Goal: Book appointment/travel/reservation

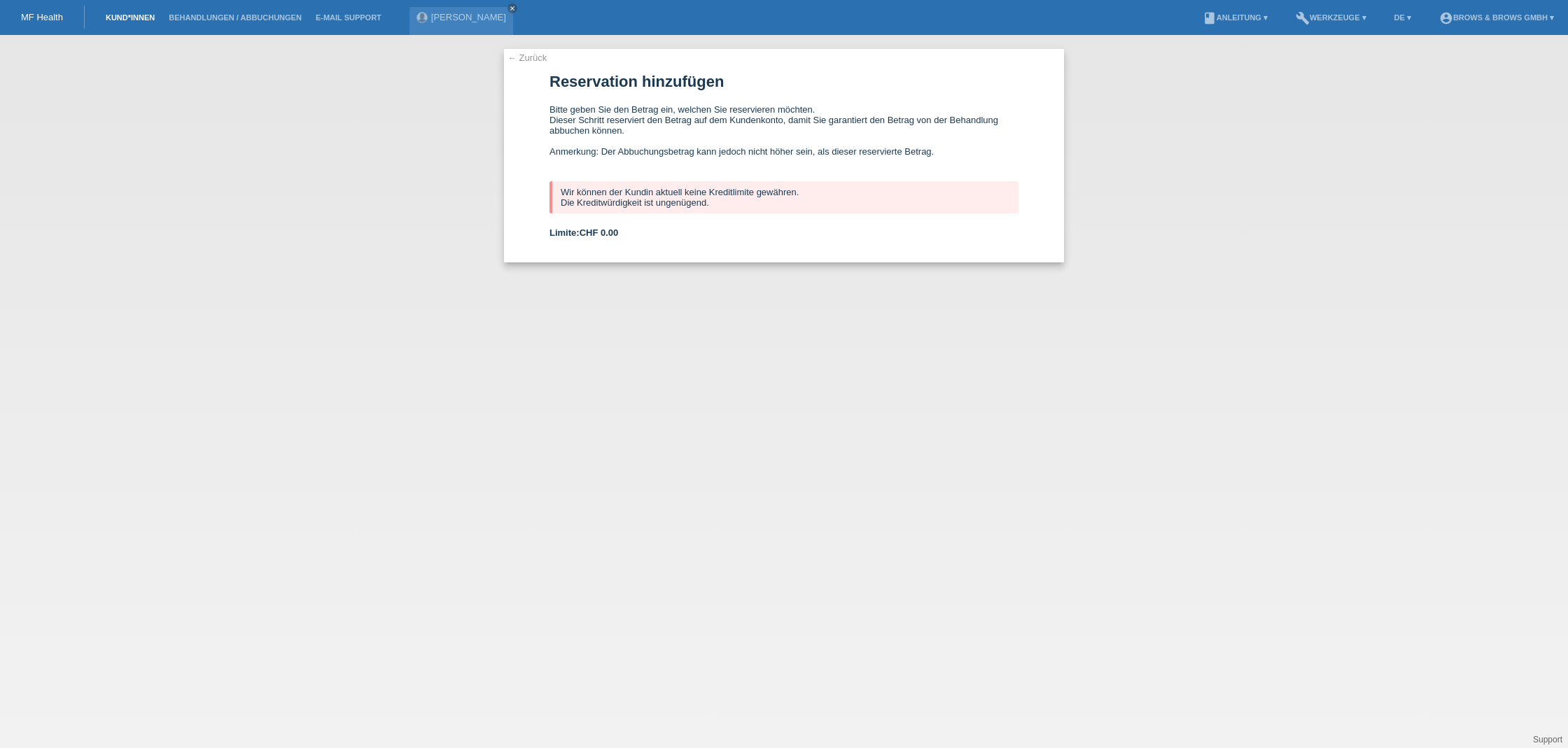
click at [132, 17] on link "Kund*innen" at bounding box center [130, 18] width 63 height 9
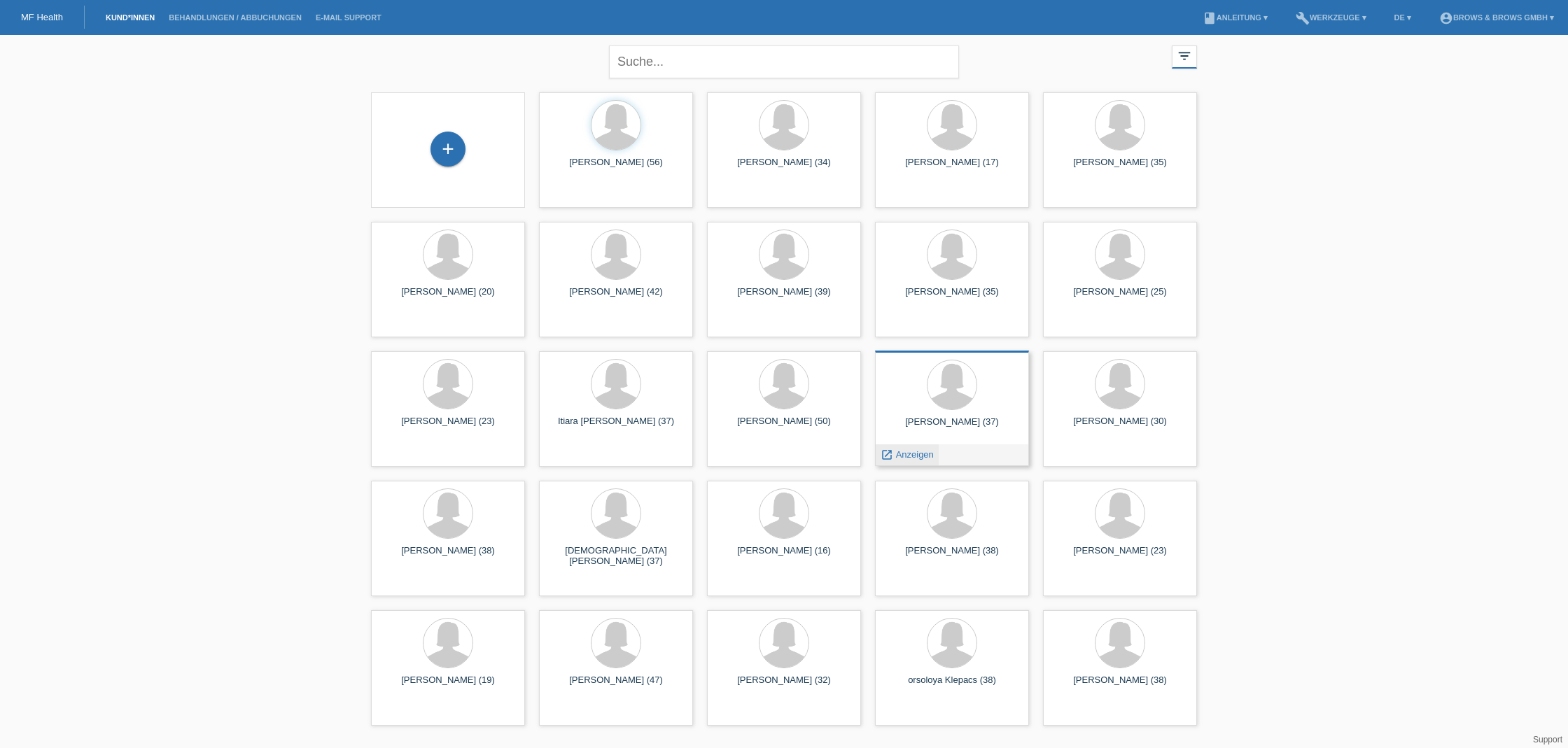
click at [896, 454] on span "Anzeigen" at bounding box center [914, 455] width 38 height 11
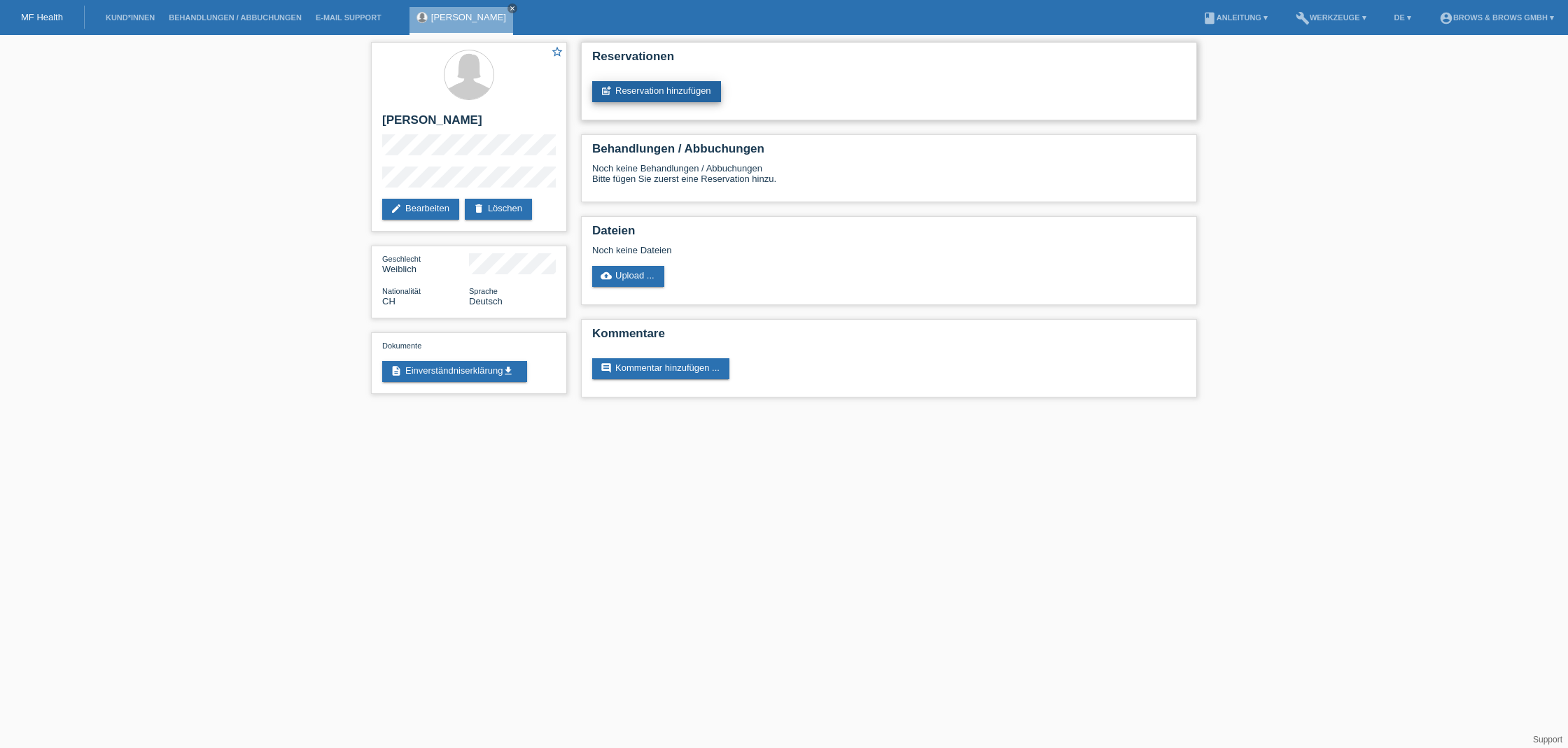
click at [638, 93] on link "post_add Reservation hinzufügen" at bounding box center [657, 91] width 129 height 21
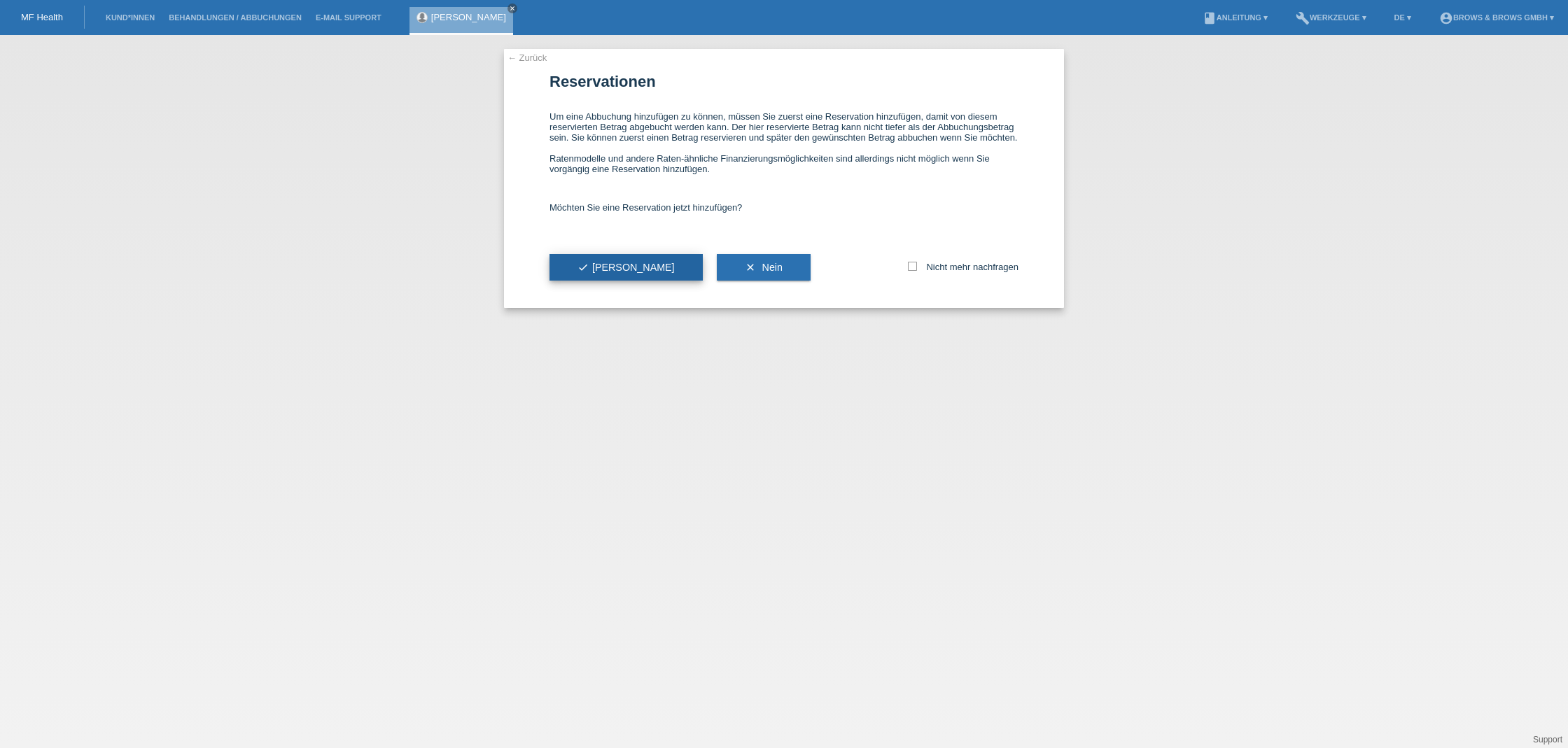
click at [599, 267] on button "check Ja" at bounding box center [626, 267] width 153 height 26
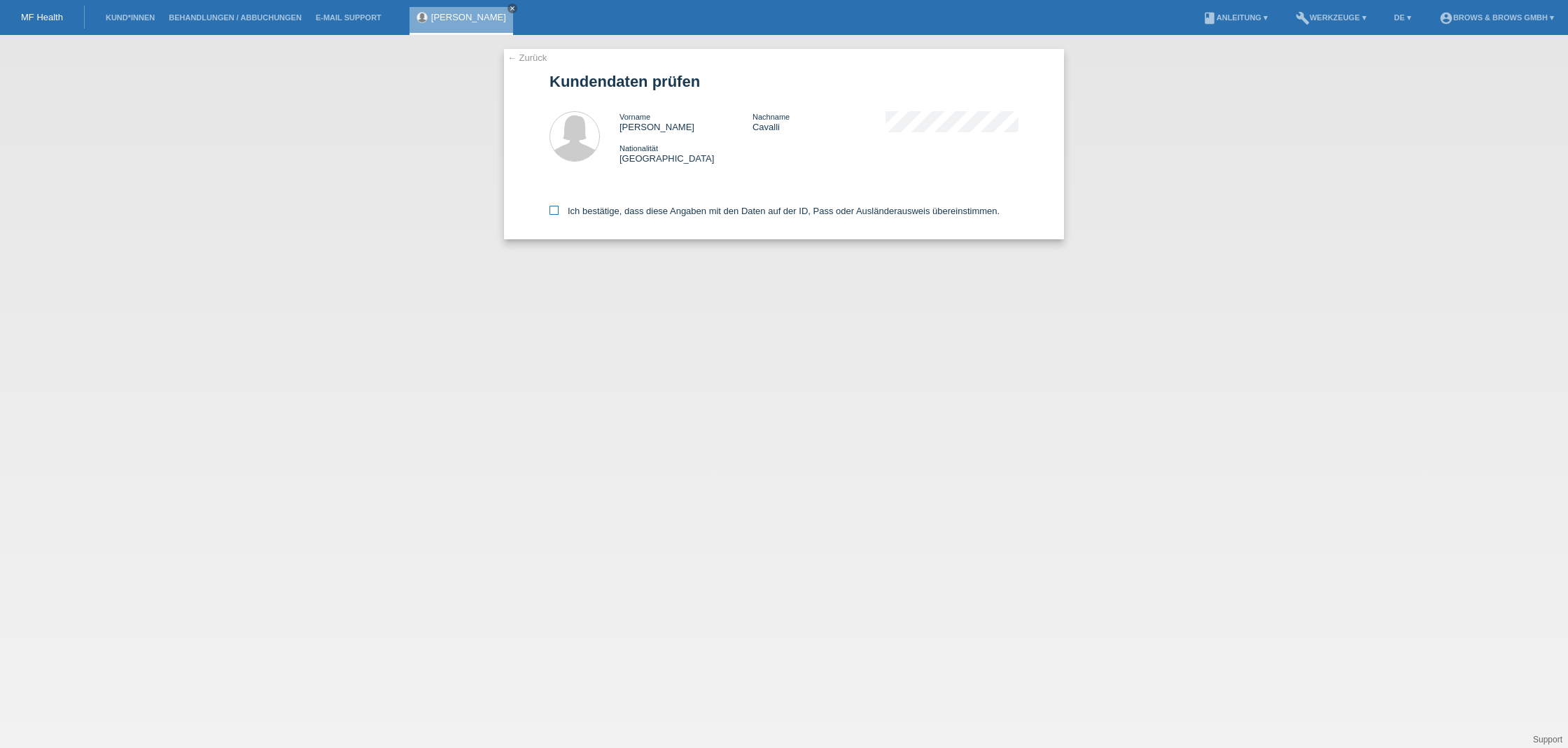
click at [552, 210] on icon at bounding box center [553, 210] width 9 height 9
click at [552, 210] on input "Ich bestätige, dass diese Angaben mit den Daten auf der ID, Pass oder Ausländer…" at bounding box center [553, 210] width 9 height 9
checkbox input "true"
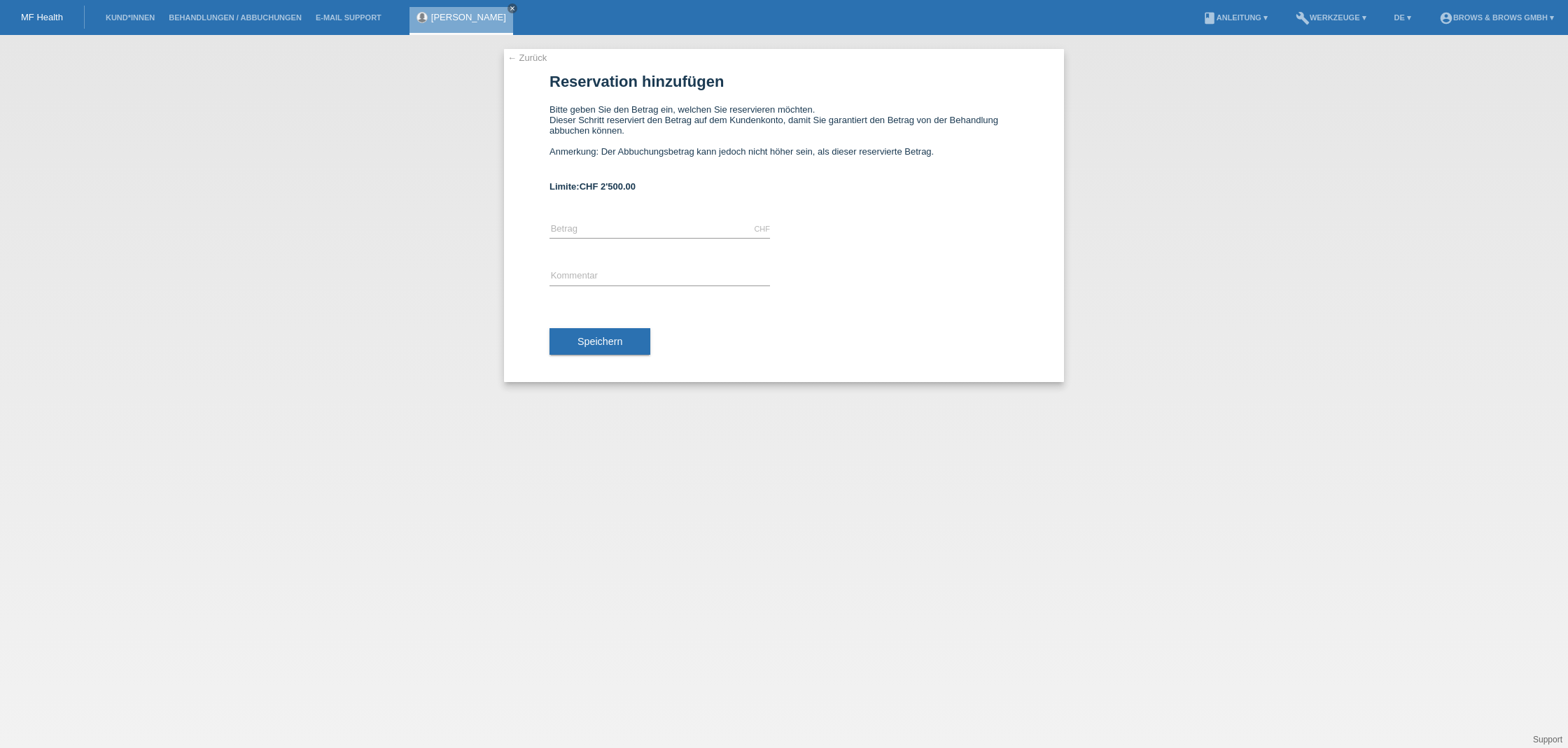
click at [531, 56] on link "← Zurück" at bounding box center [527, 57] width 39 height 11
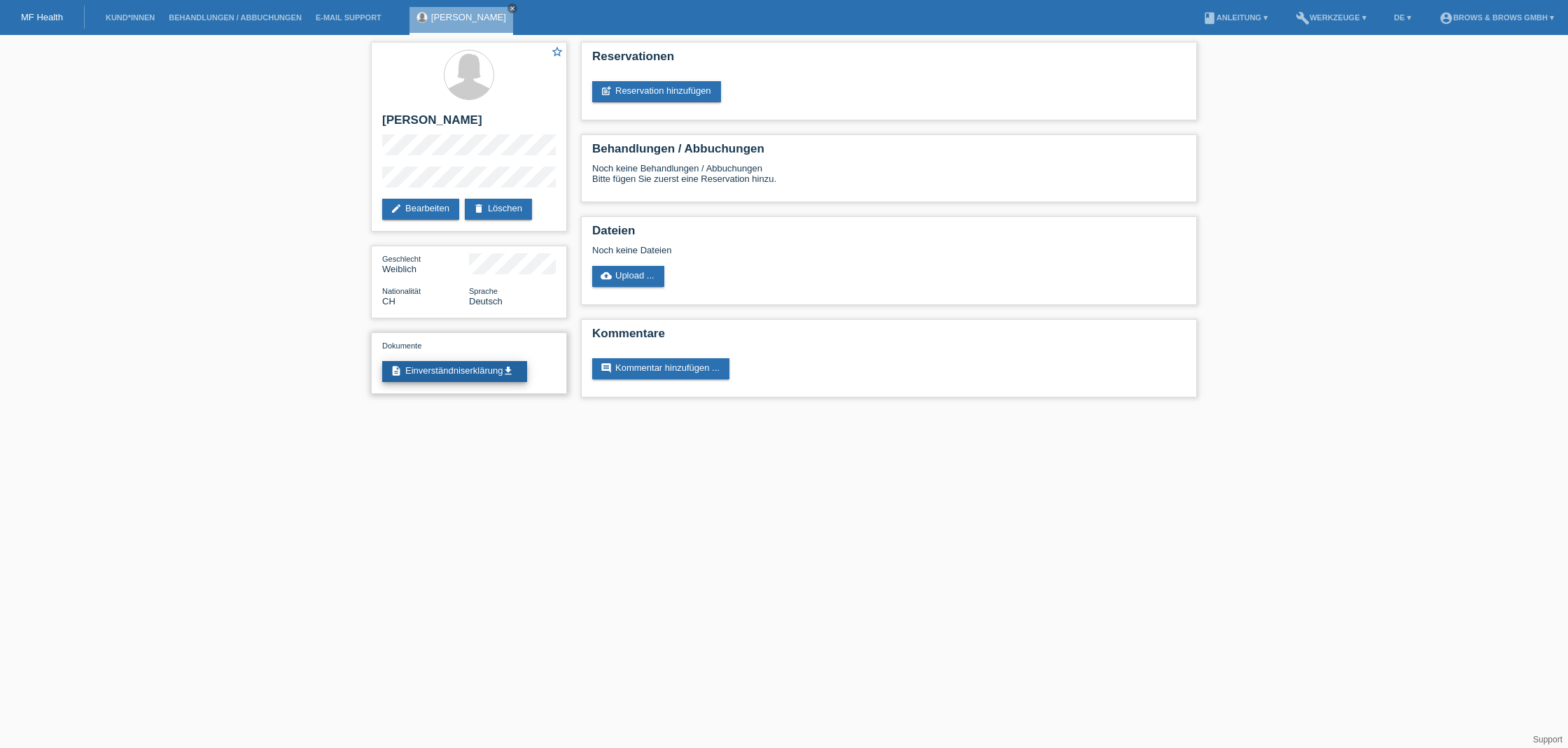
click at [471, 363] on link "description Einverständniserklärung get_app" at bounding box center [455, 371] width 145 height 21
click at [627, 80] on div "Reservationen post_add Reservation hinzufügen" at bounding box center [889, 81] width 616 height 78
click at [630, 91] on link "post_add Reservation hinzufügen" at bounding box center [657, 91] width 129 height 21
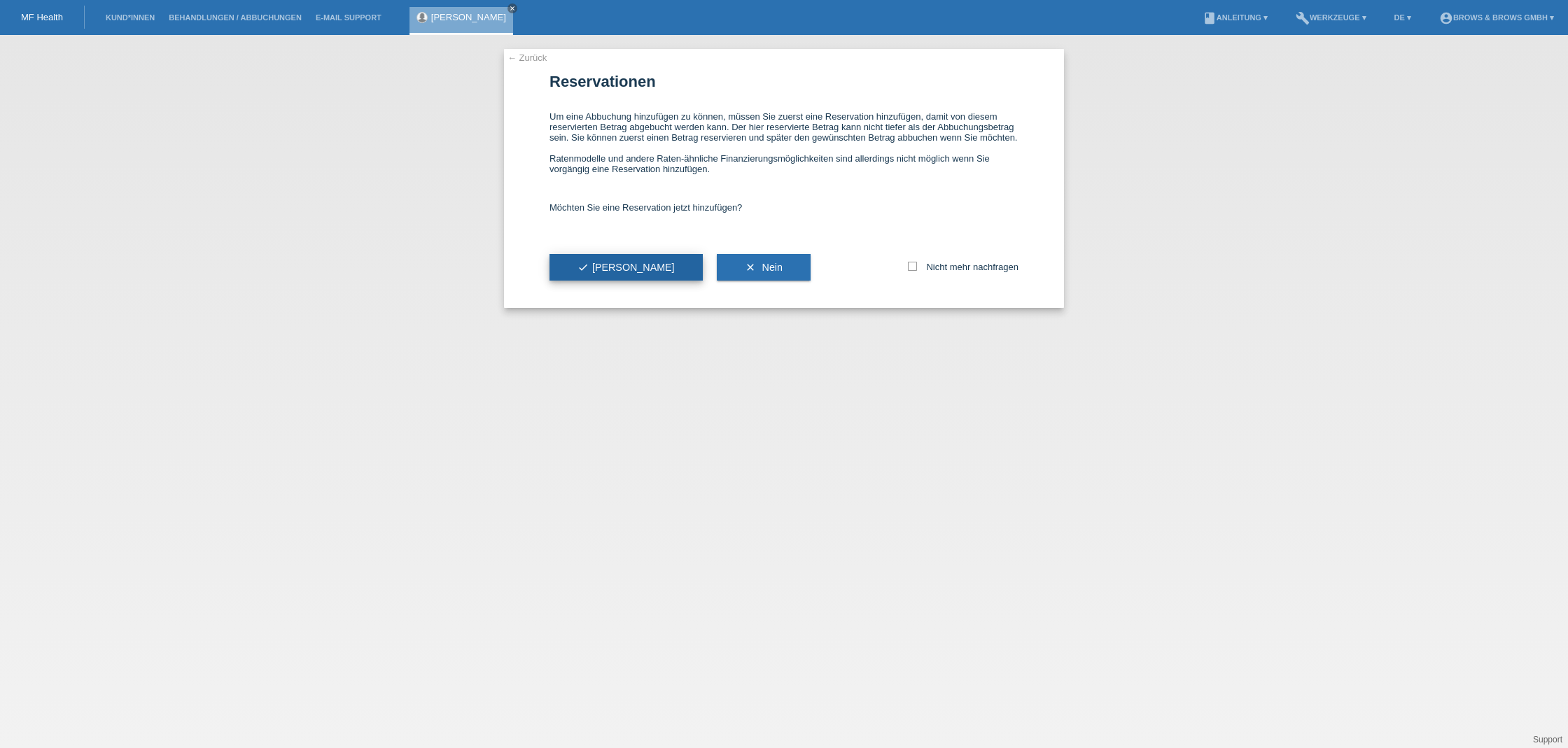
click at [616, 269] on button "check Ja" at bounding box center [626, 267] width 153 height 26
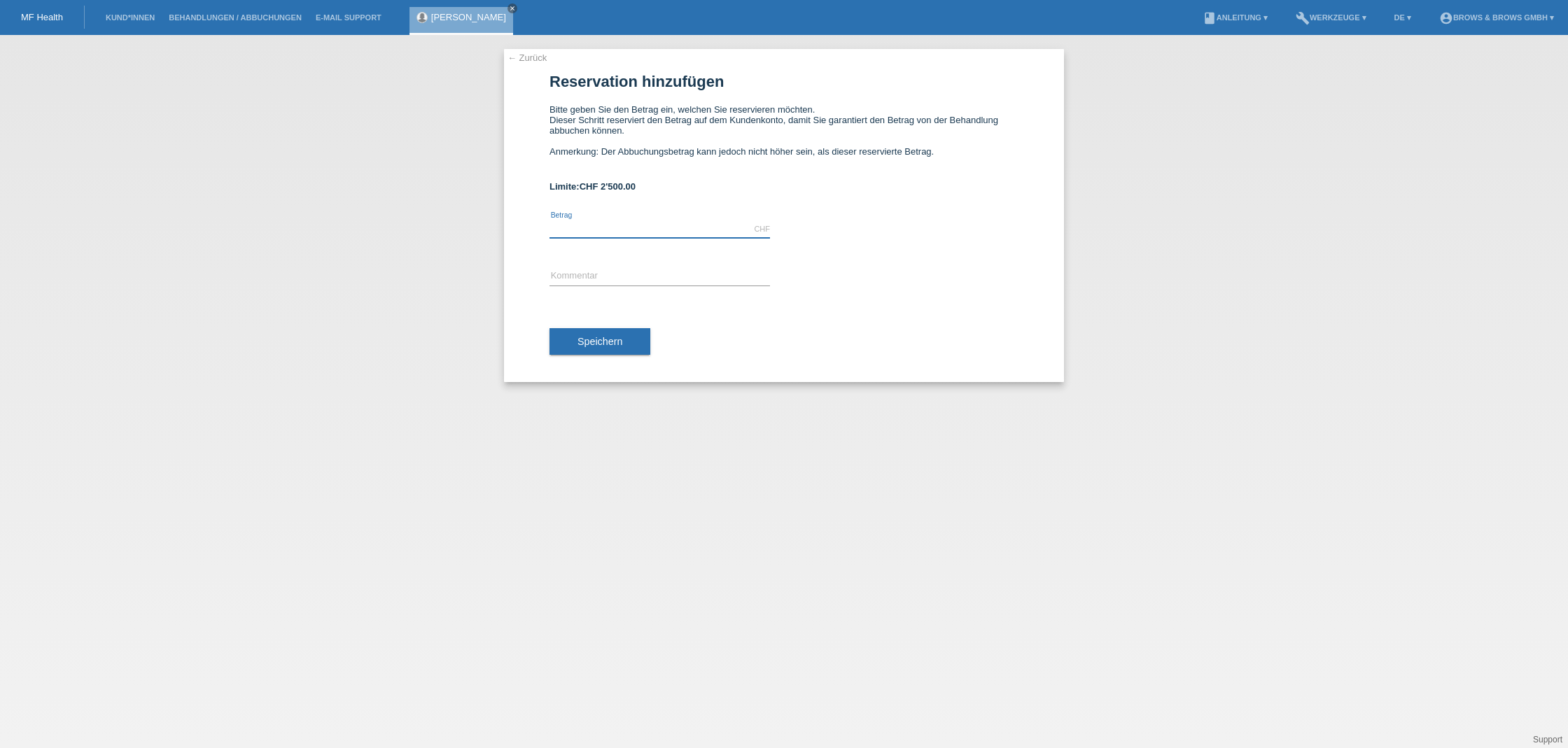
click at [611, 228] on input "text" at bounding box center [659, 229] width 221 height 17
type input "599.00"
click at [619, 285] on input "text" at bounding box center [659, 276] width 221 height 17
type input "Microblading"
click at [619, 343] on span "Speichern" at bounding box center [600, 341] width 45 height 11
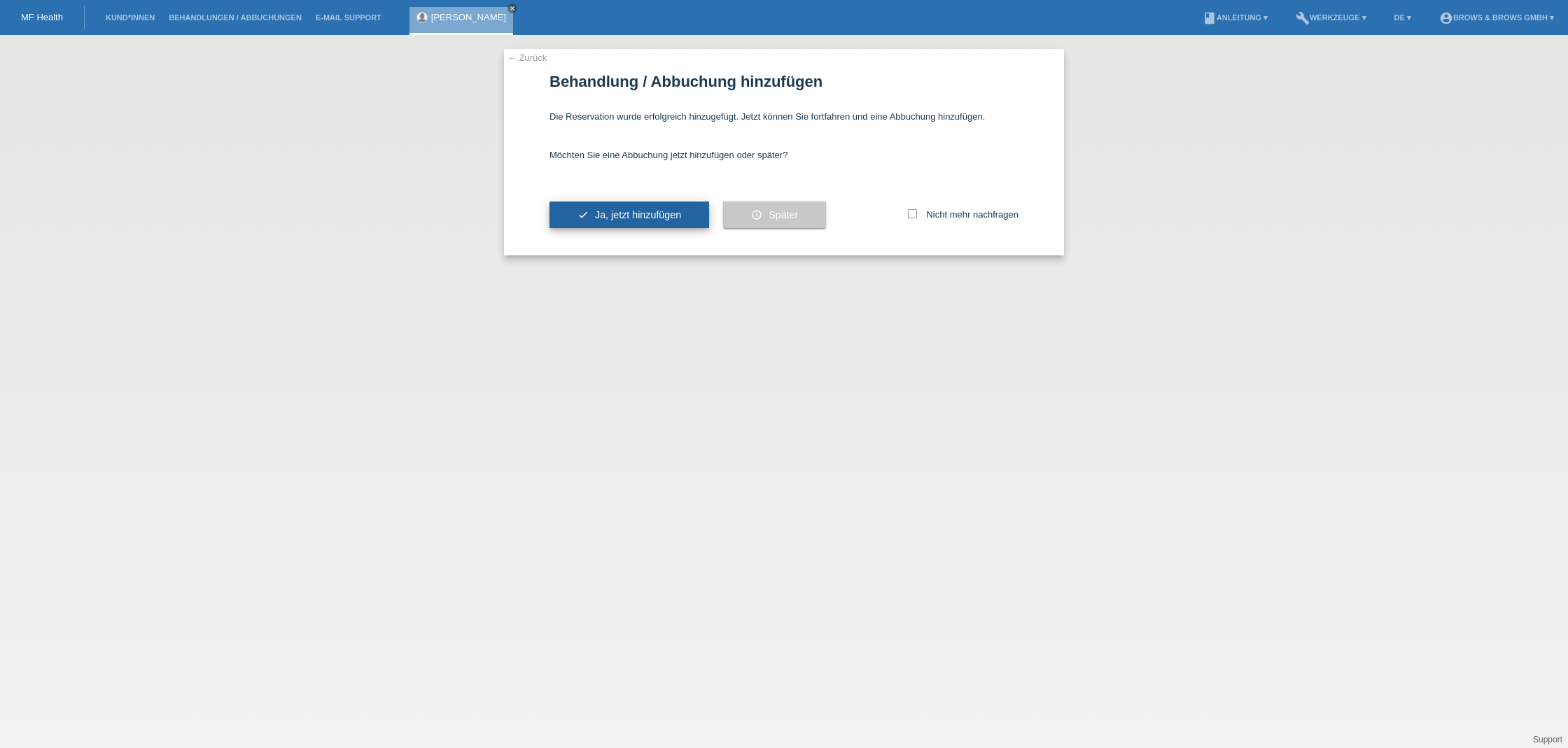
click at [666, 216] on span "Ja, jetzt hinzufügen" at bounding box center [638, 215] width 86 height 11
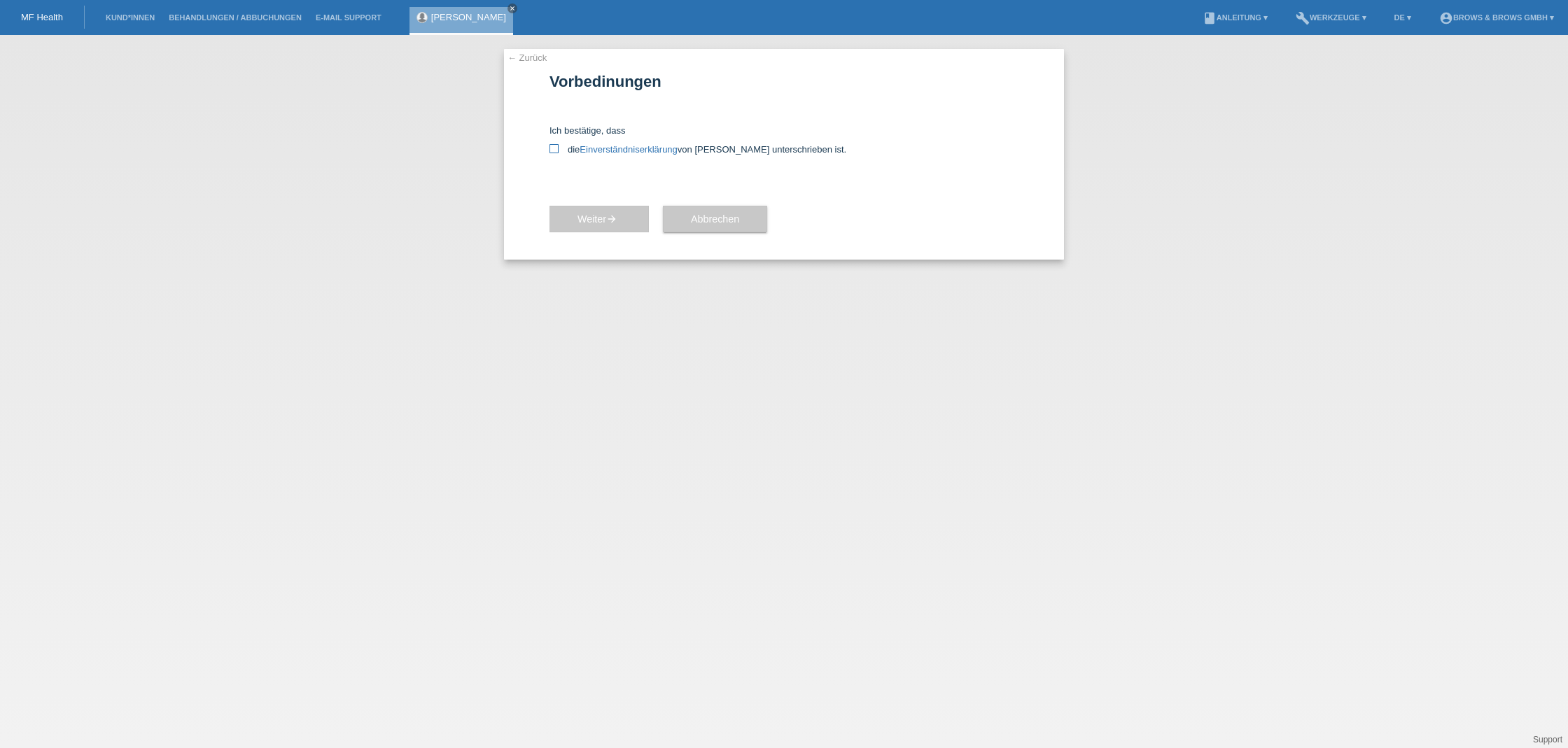
click at [556, 149] on icon at bounding box center [553, 148] width 9 height 9
click at [556, 149] on input "die Einverständniserklärung von der Kundin unterschrieben ist." at bounding box center [553, 148] width 9 height 9
checkbox input "true"
click at [599, 218] on span "Weiter arrow_forward" at bounding box center [599, 219] width 44 height 11
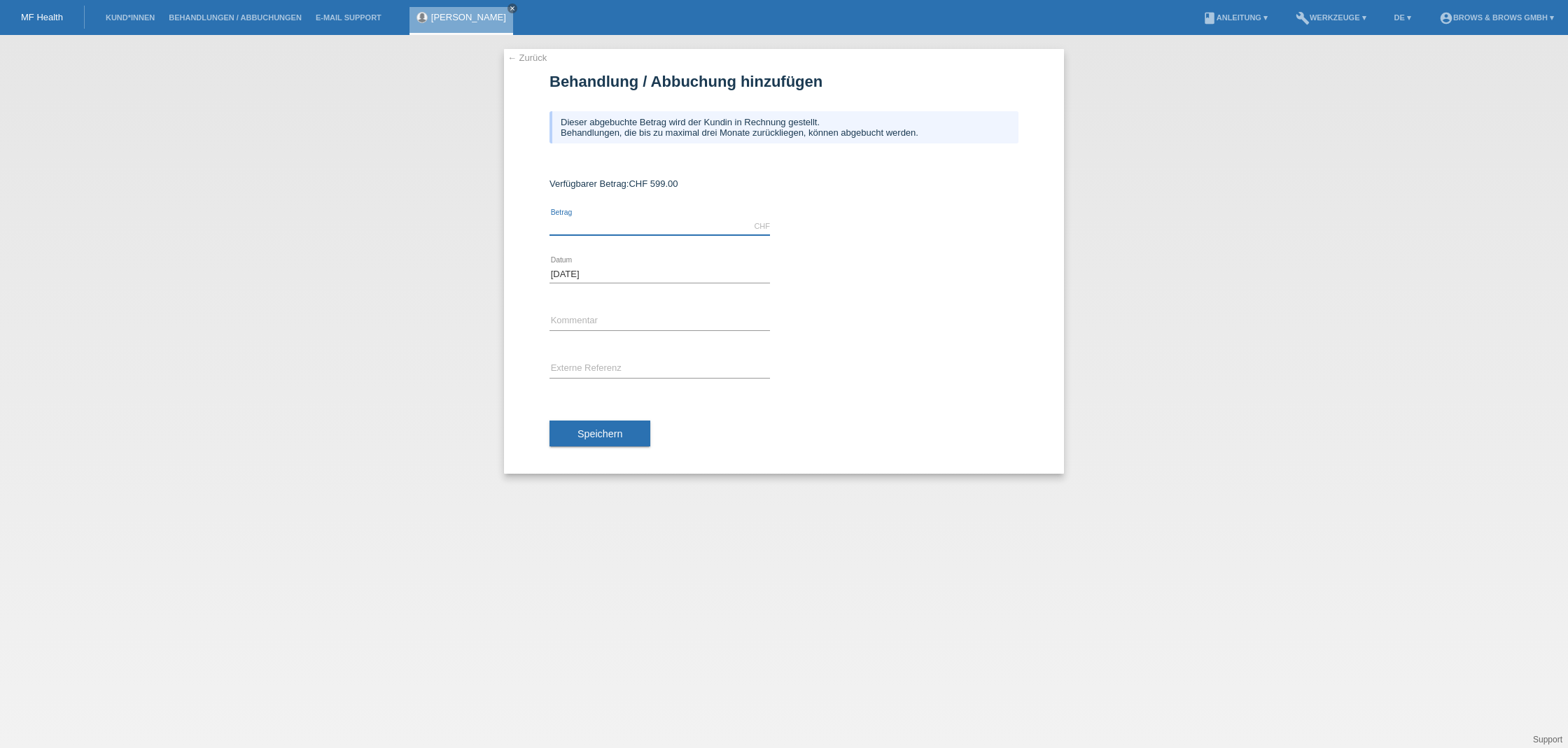
click at [599, 224] on input "text" at bounding box center [659, 226] width 221 height 17
type input "599.00"
click at [591, 321] on input "text" at bounding box center [659, 321] width 221 height 17
type input "B"
type input "Microblading"
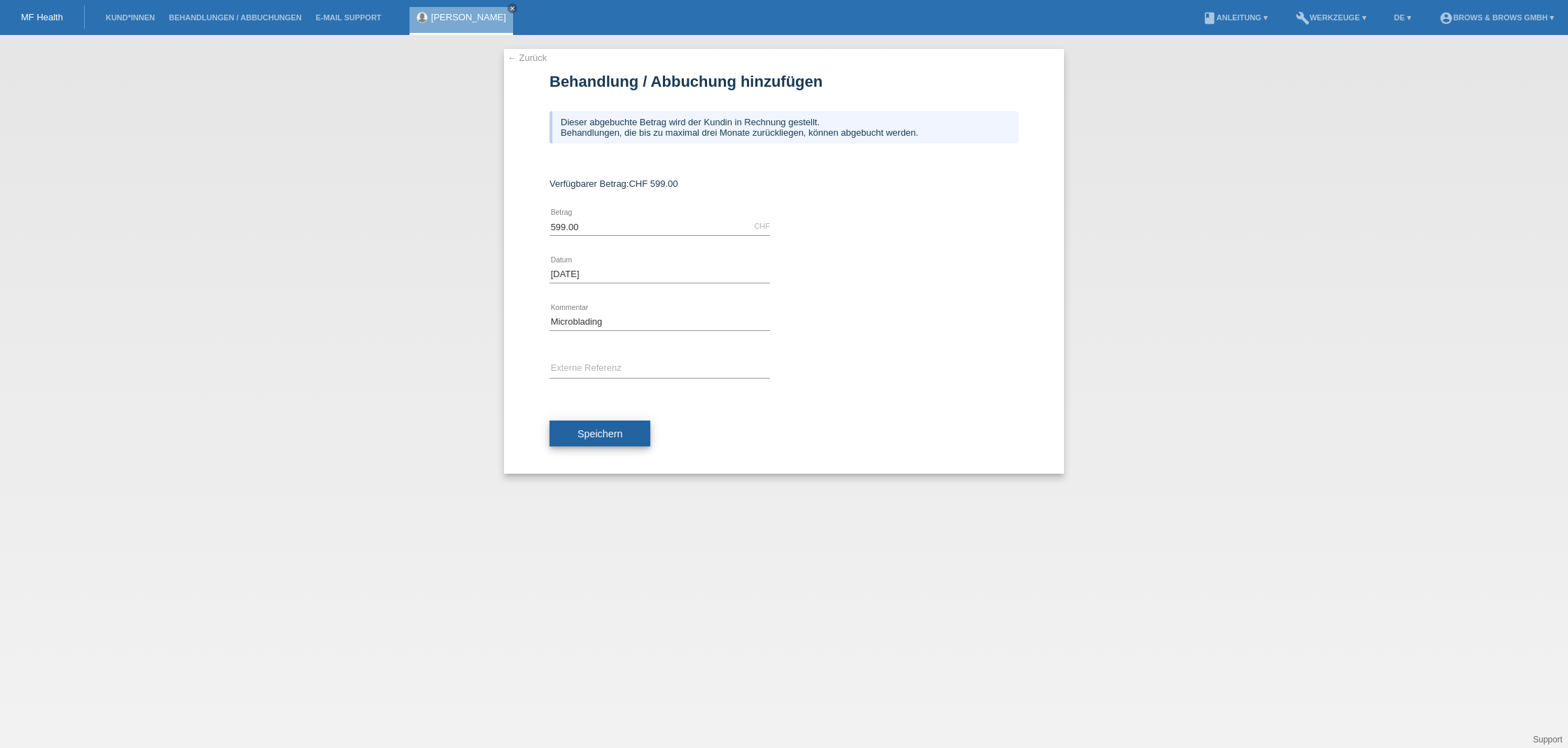
click at [600, 434] on span "Speichern" at bounding box center [600, 434] width 45 height 11
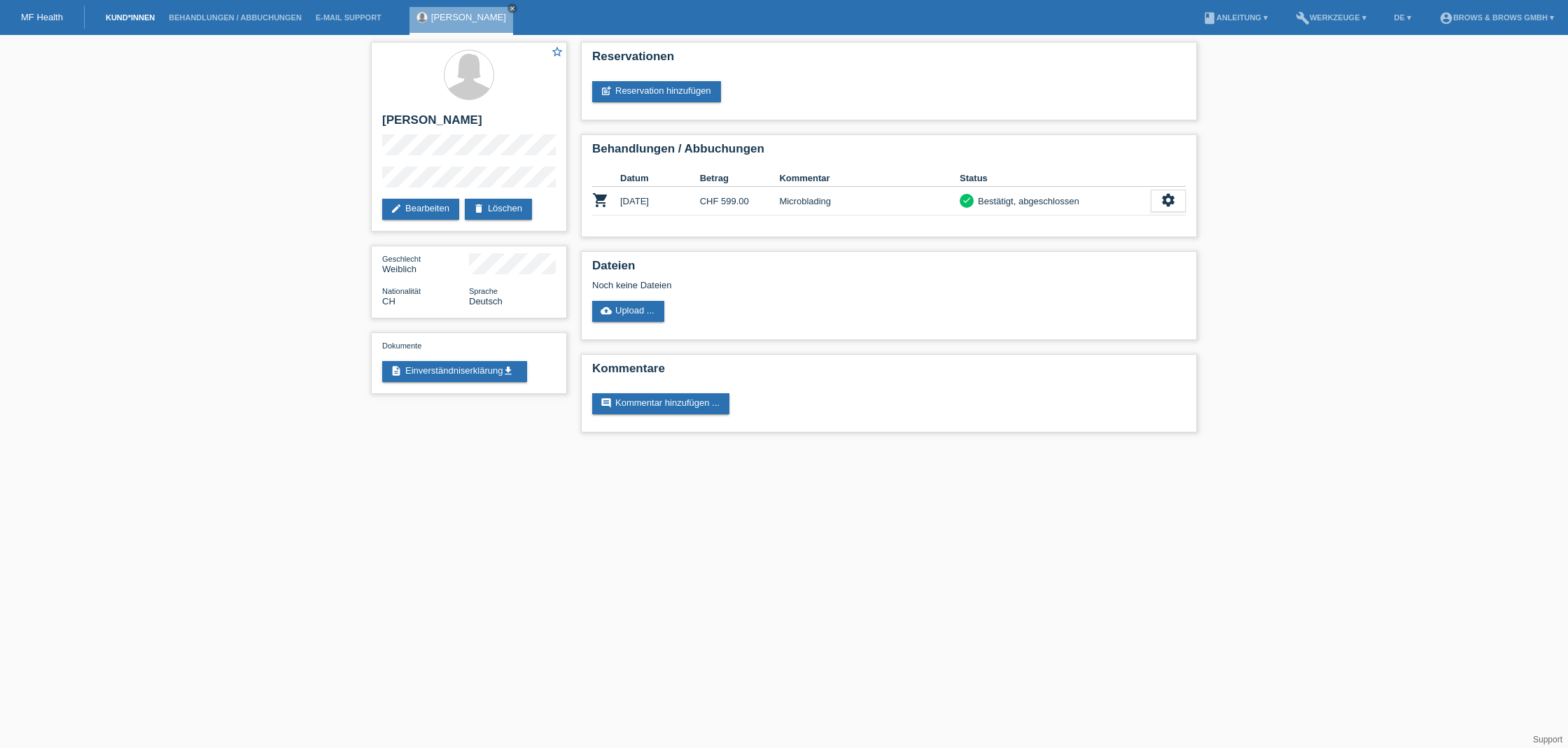
click at [142, 18] on link "Kund*innen" at bounding box center [130, 18] width 63 height 9
